Goal: Transaction & Acquisition: Book appointment/travel/reservation

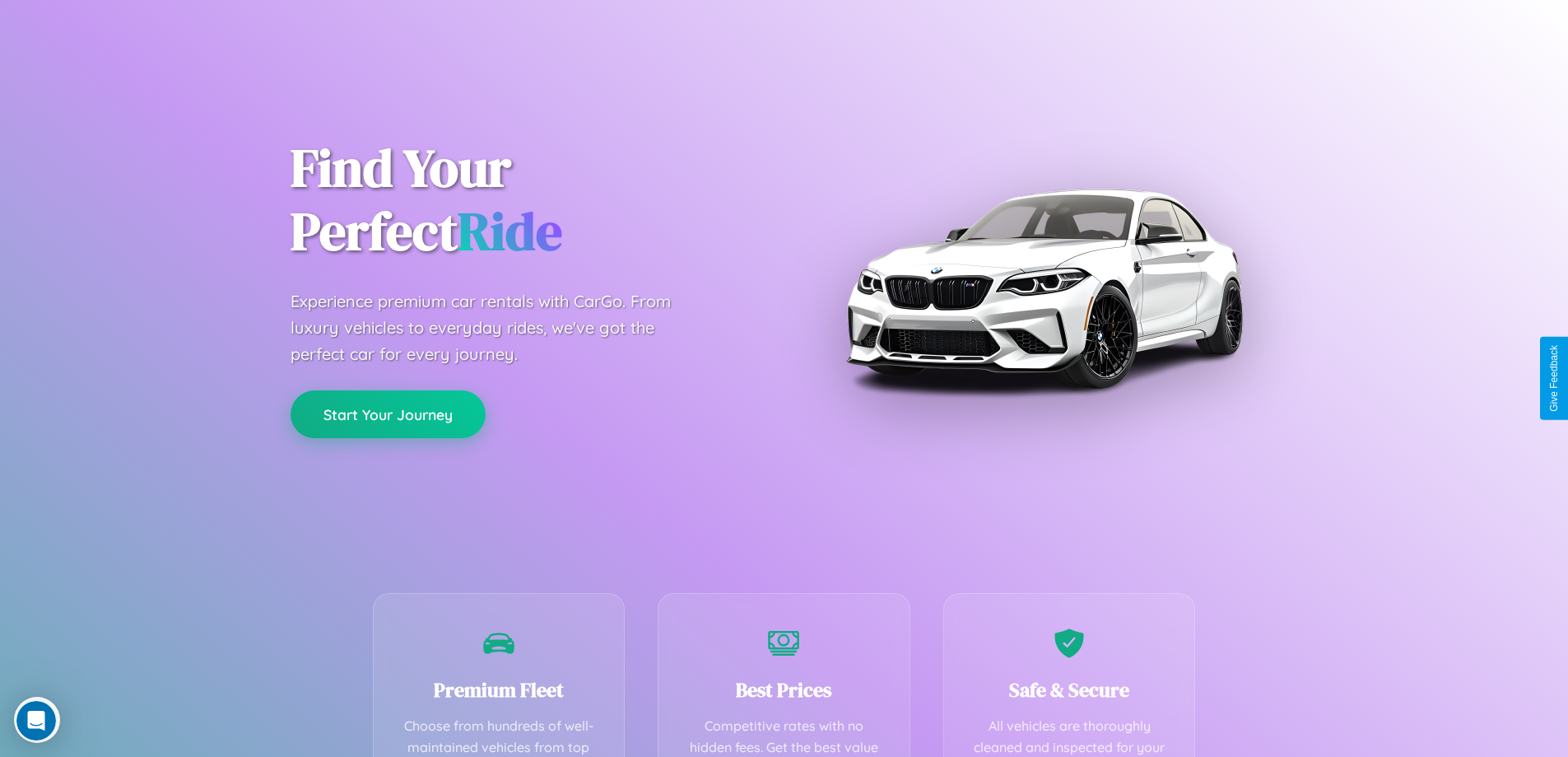
click at [388, 414] on button "Start Your Journey" at bounding box center [388, 414] width 195 height 48
click at [388, 413] on button "Start Your Journey" at bounding box center [388, 414] width 195 height 48
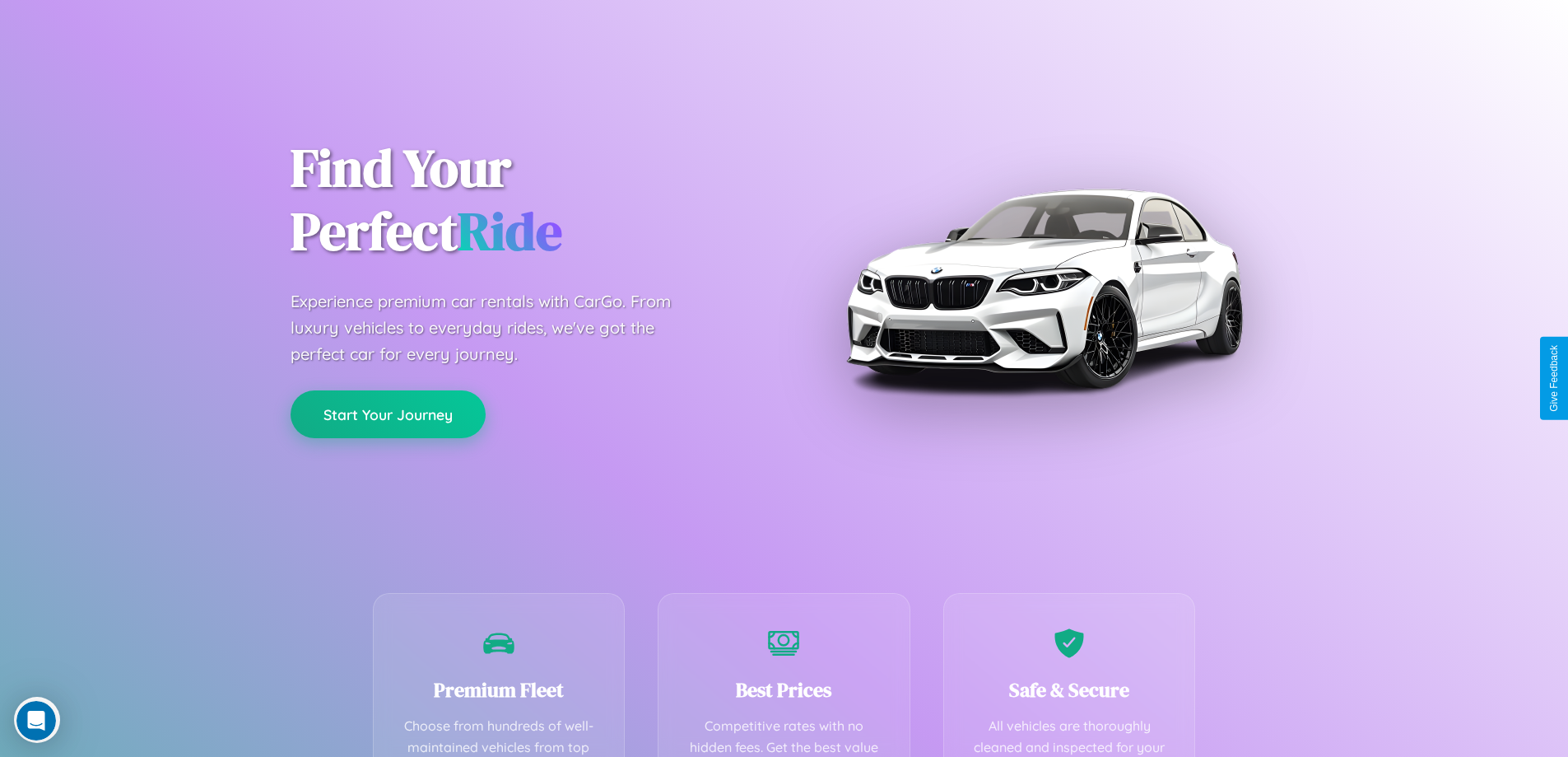
click at [388, 413] on button "Start Your Journey" at bounding box center [388, 414] width 195 height 48
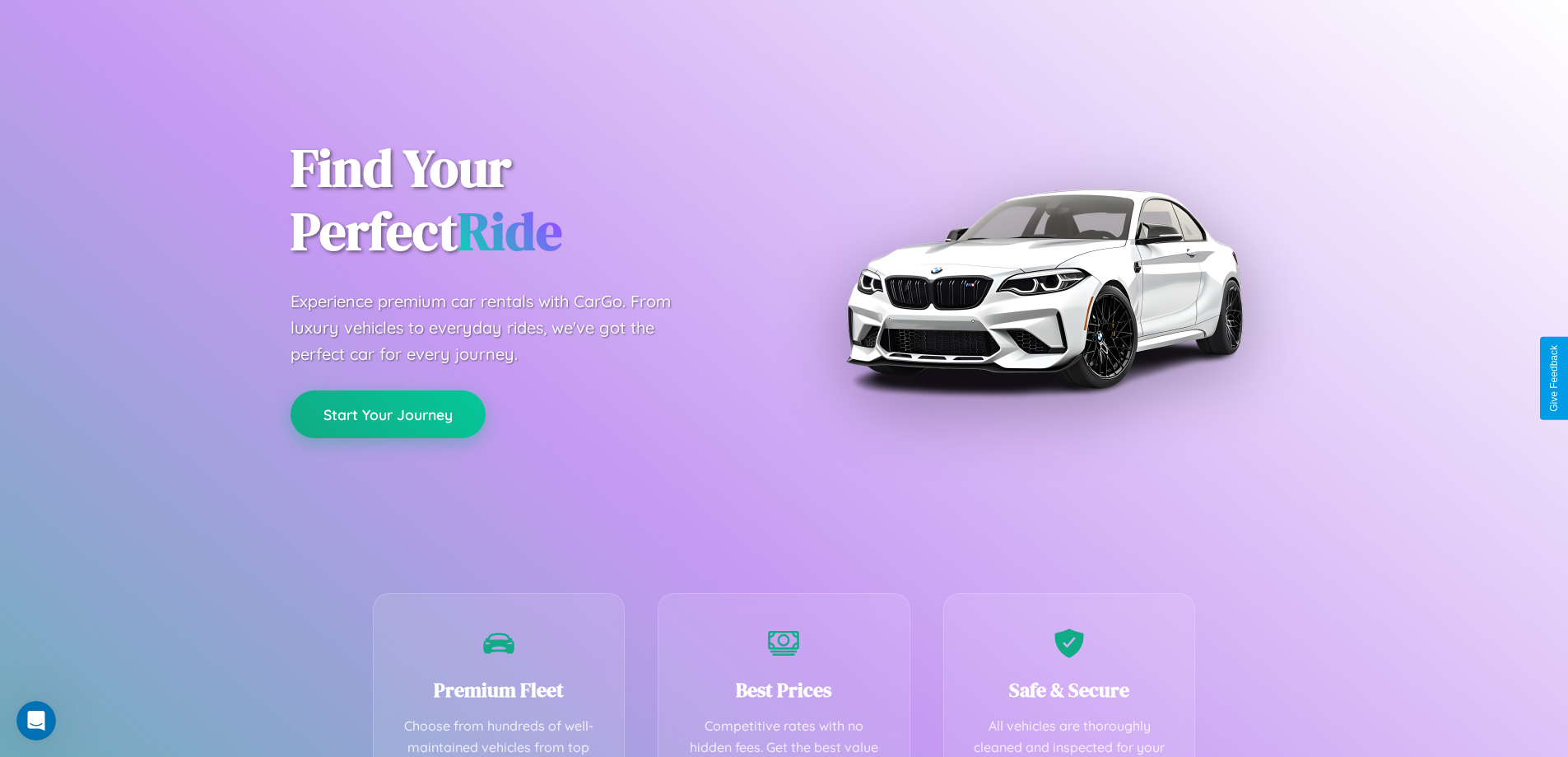
click at [388, 413] on button "Start Your Journey" at bounding box center [388, 414] width 195 height 48
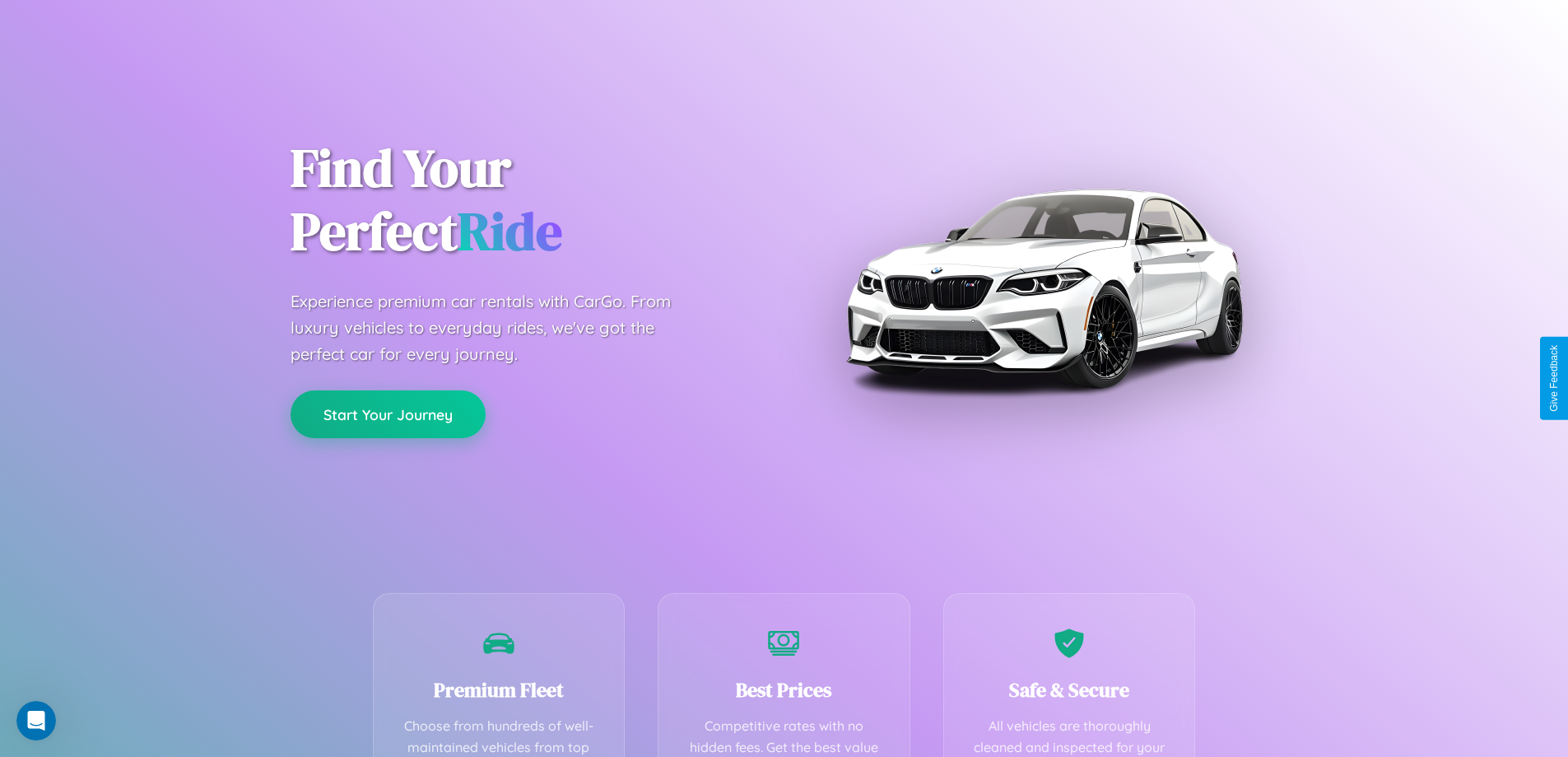
click at [388, 413] on button "Start Your Journey" at bounding box center [388, 414] width 195 height 48
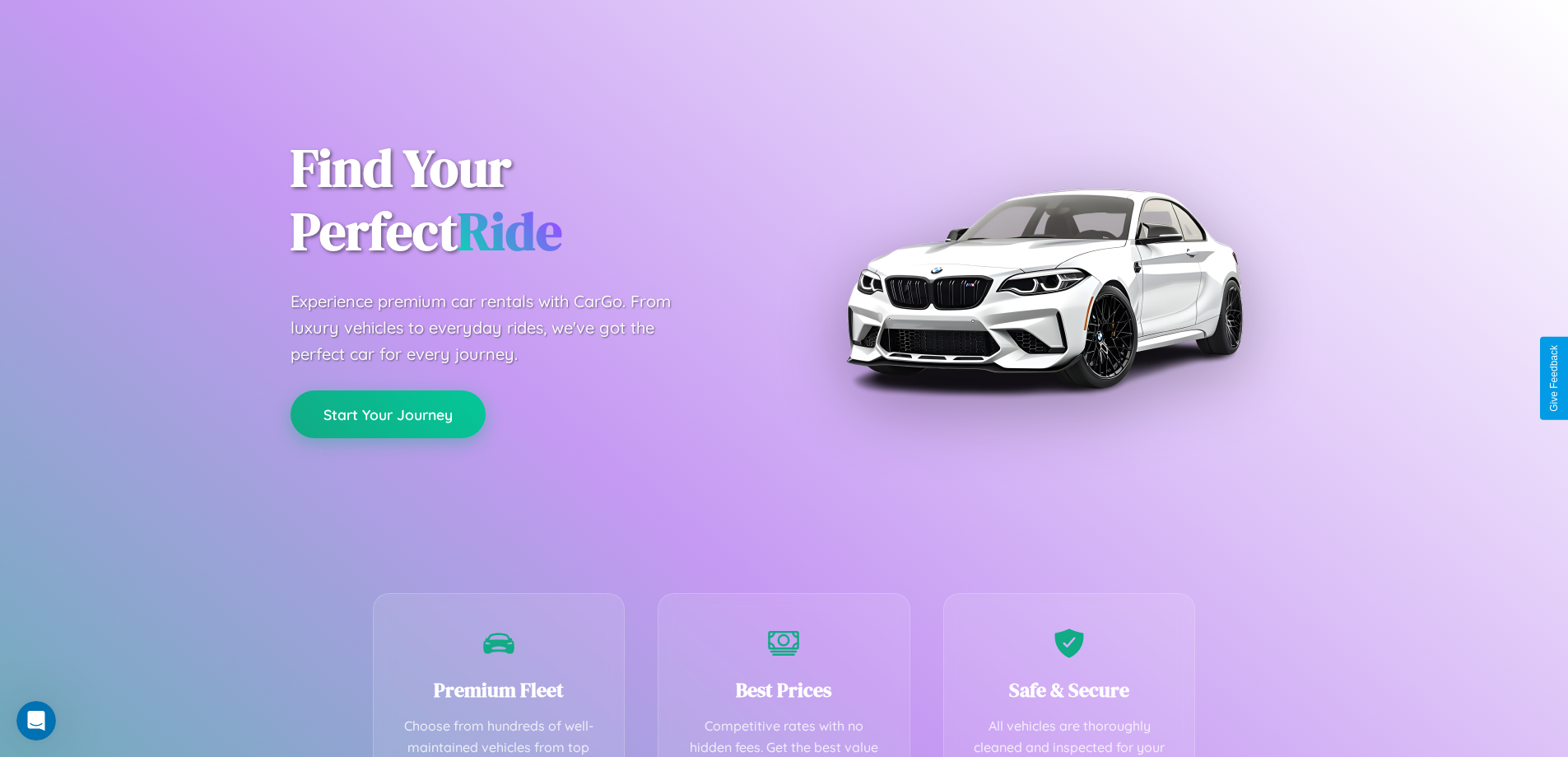
click at [388, 413] on button "Start Your Journey" at bounding box center [388, 414] width 195 height 48
